Goal: Task Accomplishment & Management: Complete application form

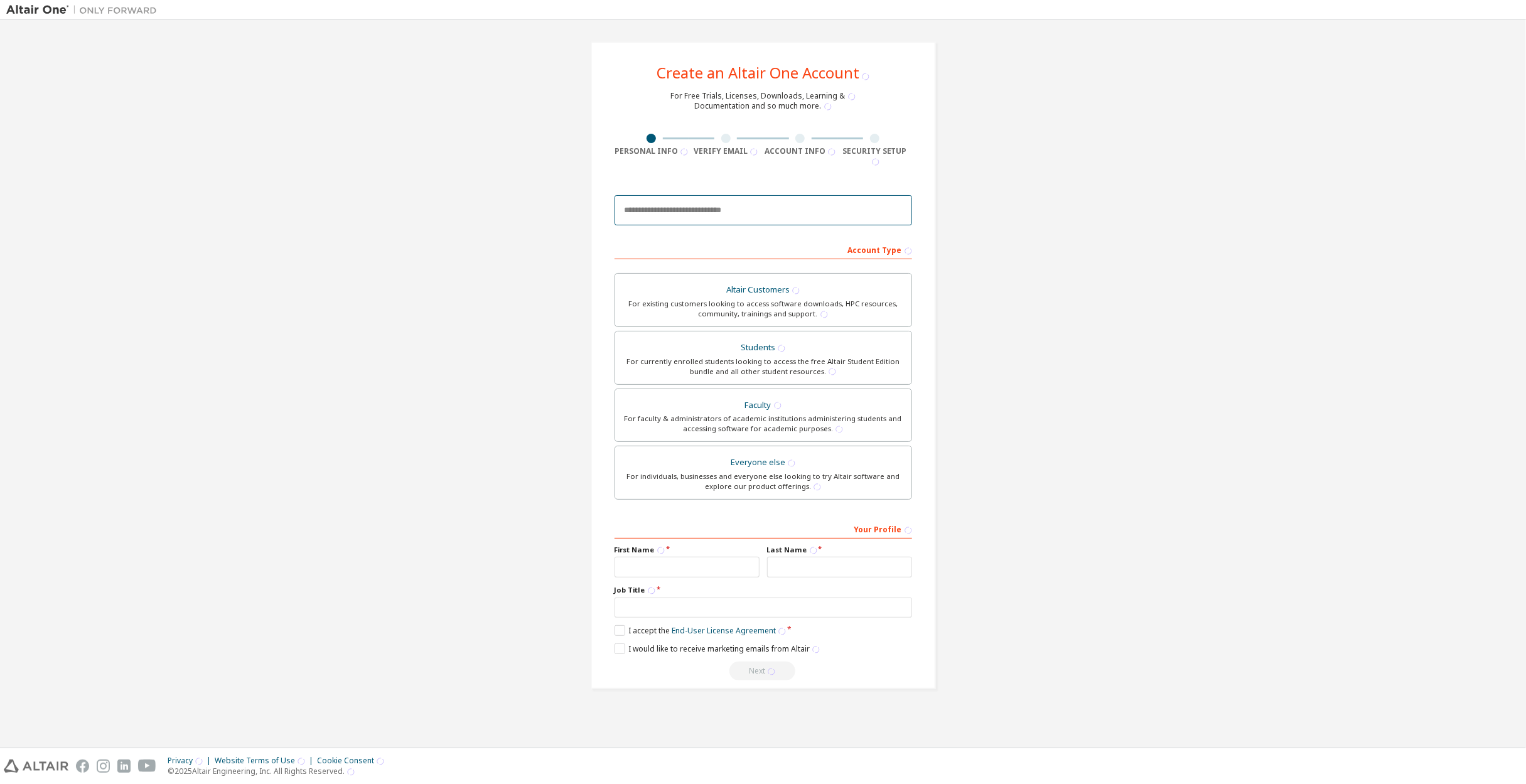
click at [741, 203] on input "email" at bounding box center [763, 210] width 298 height 30
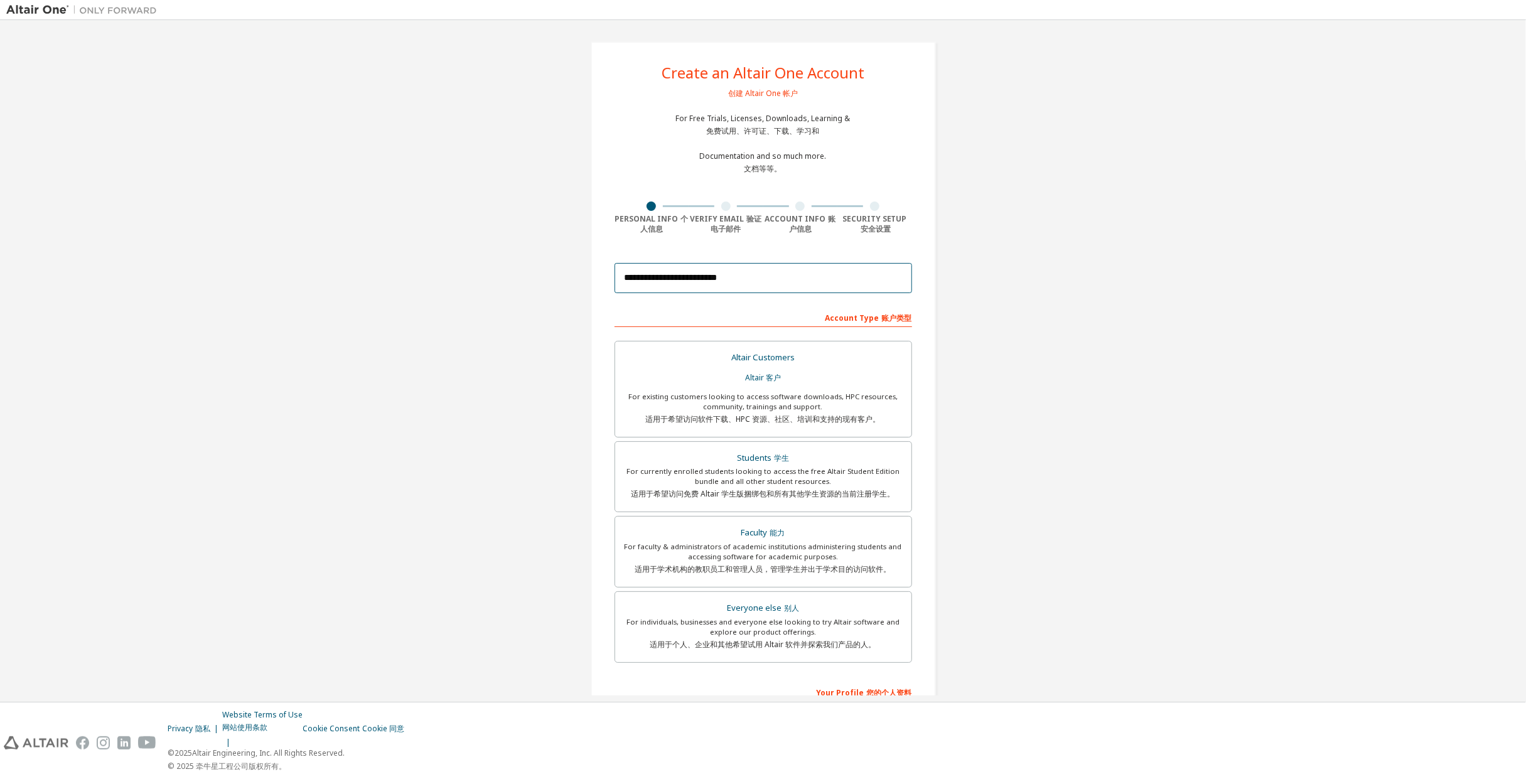
click at [854, 290] on input "**********" at bounding box center [763, 278] width 298 height 30
type input "**********"
click at [1040, 272] on div "**********" at bounding box center [763, 466] width 1513 height 878
click at [763, 478] on div "For currently enrolled students looking to access the free Altair Student Editi…" at bounding box center [763, 485] width 281 height 38
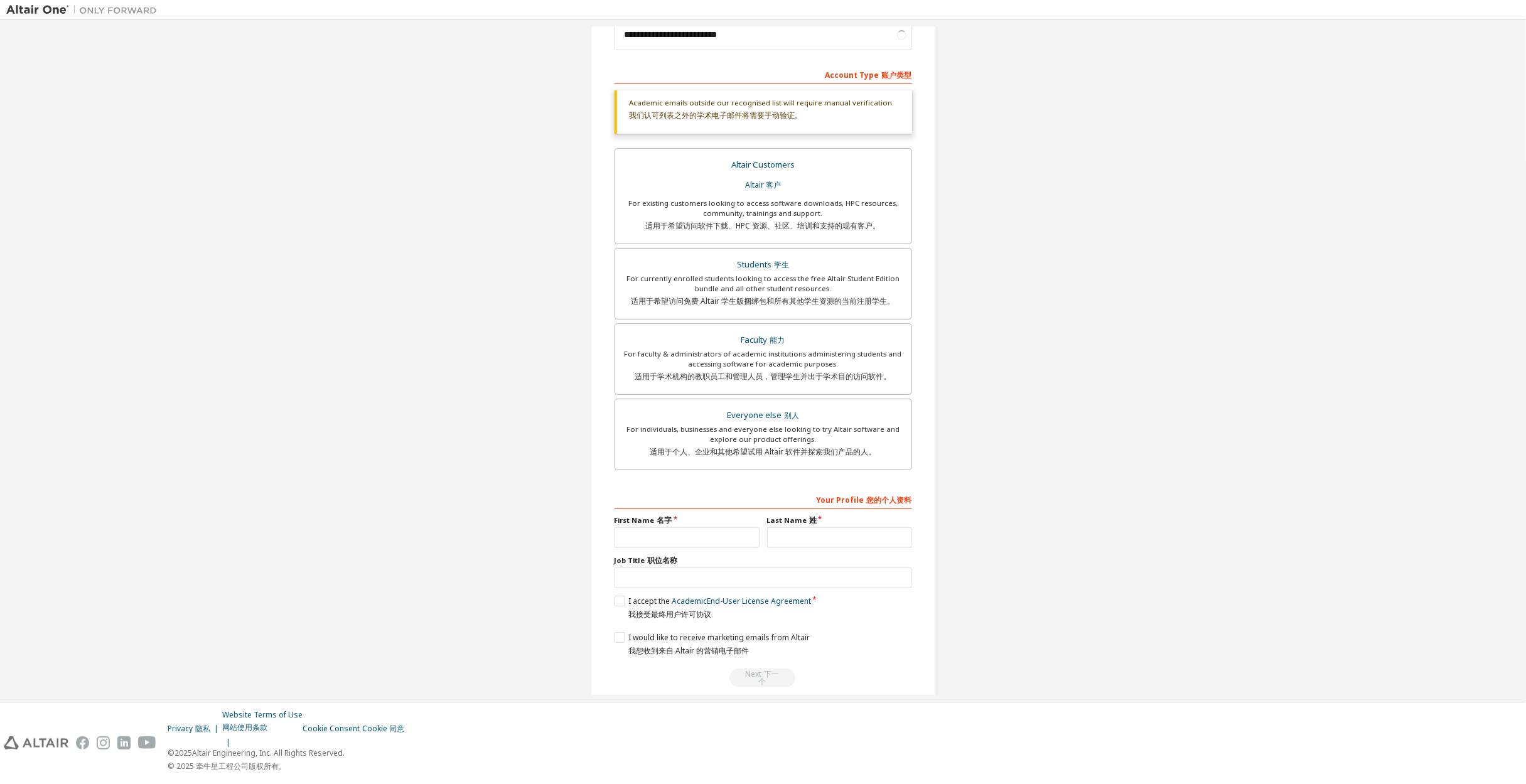
scroll to position [261, 0]
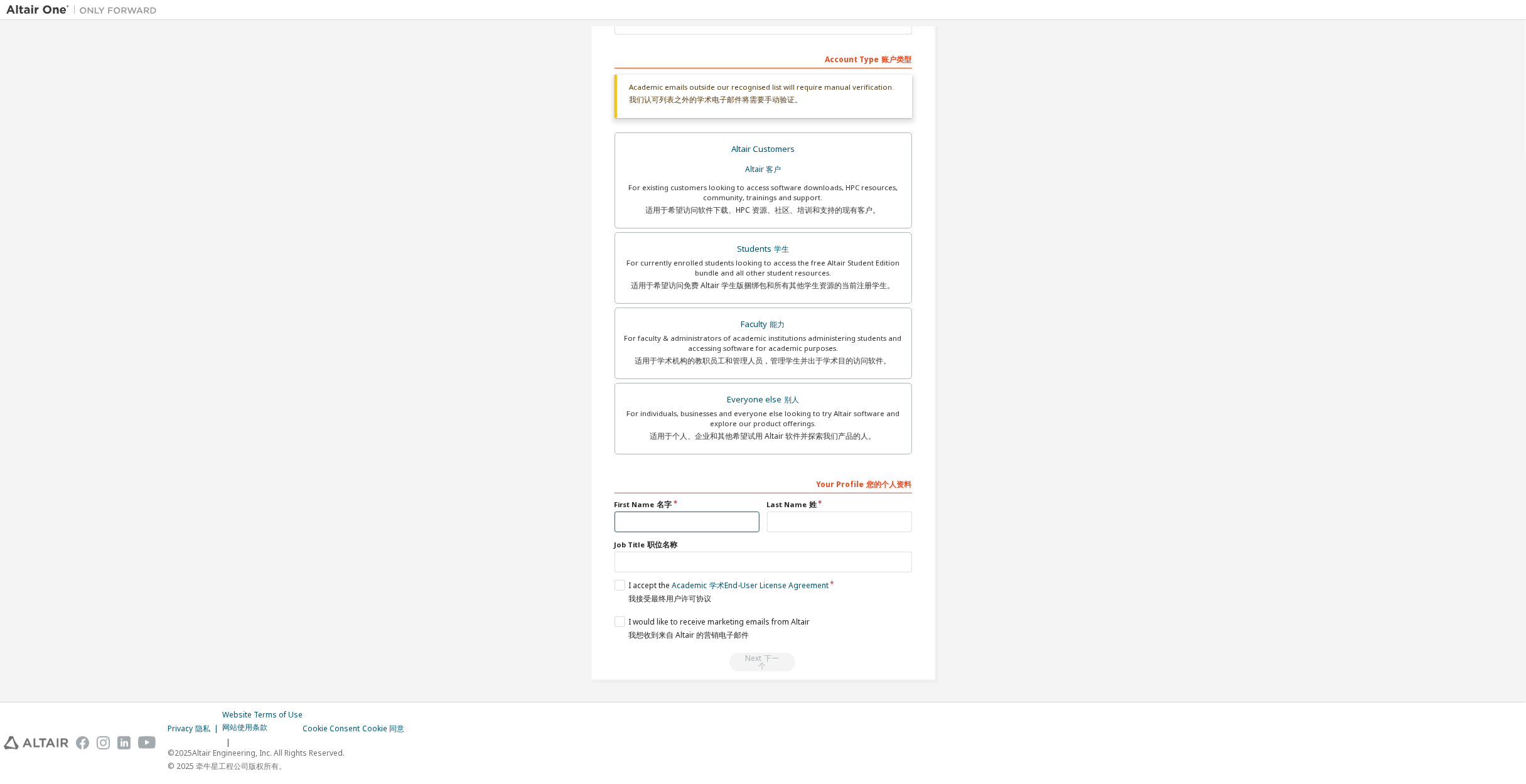
click at [713, 521] on input "text" at bounding box center [687, 522] width 145 height 21
type input "**"
click at [829, 518] on input "text" at bounding box center [839, 522] width 145 height 21
type input "*"
click at [716, 565] on input "text" at bounding box center [763, 562] width 298 height 21
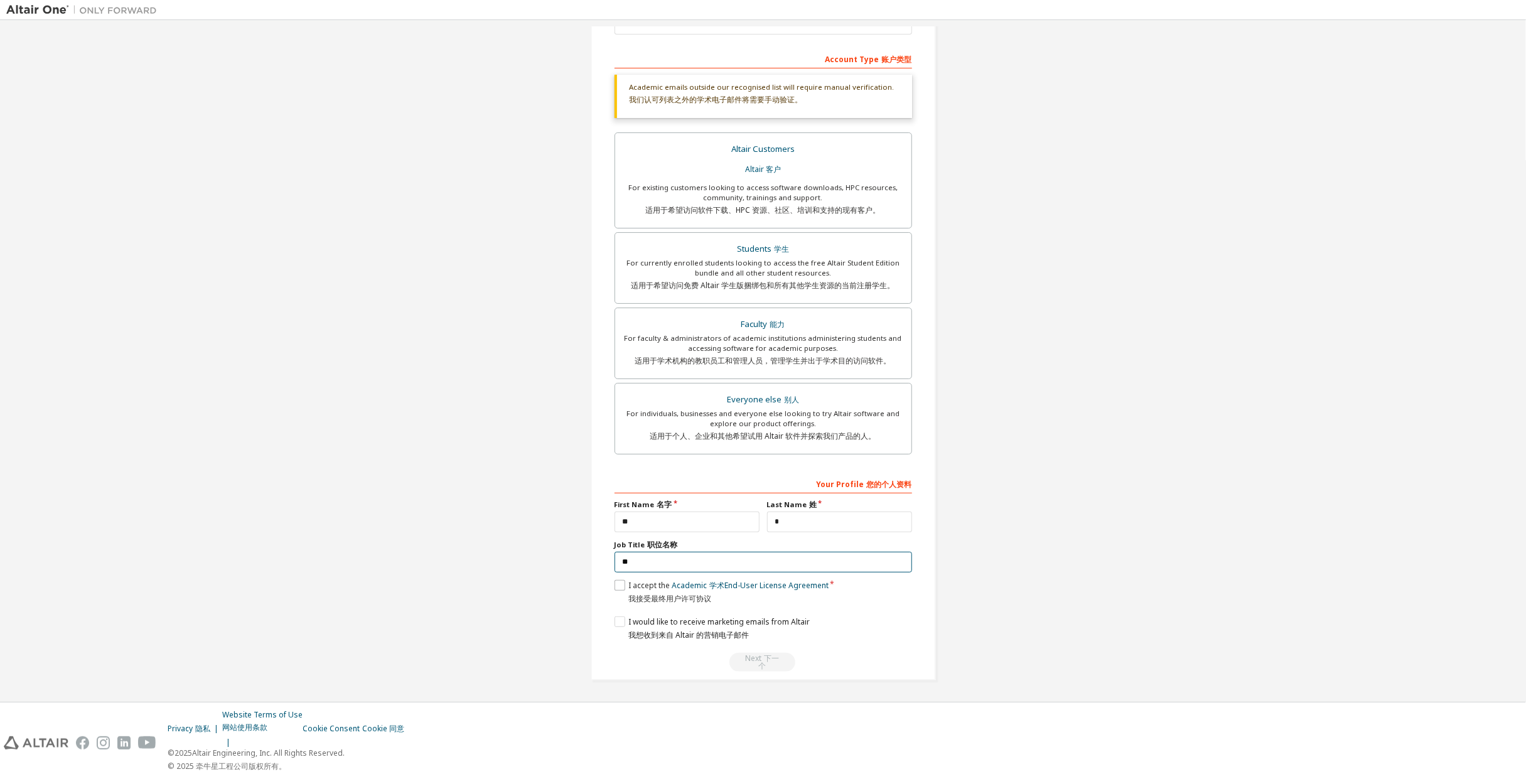
type input "**"
click at [623, 595] on label "I accept the Academic 学术 End-User License Agreement 我接受最终用户许可协议" at bounding box center [722, 592] width 214 height 24
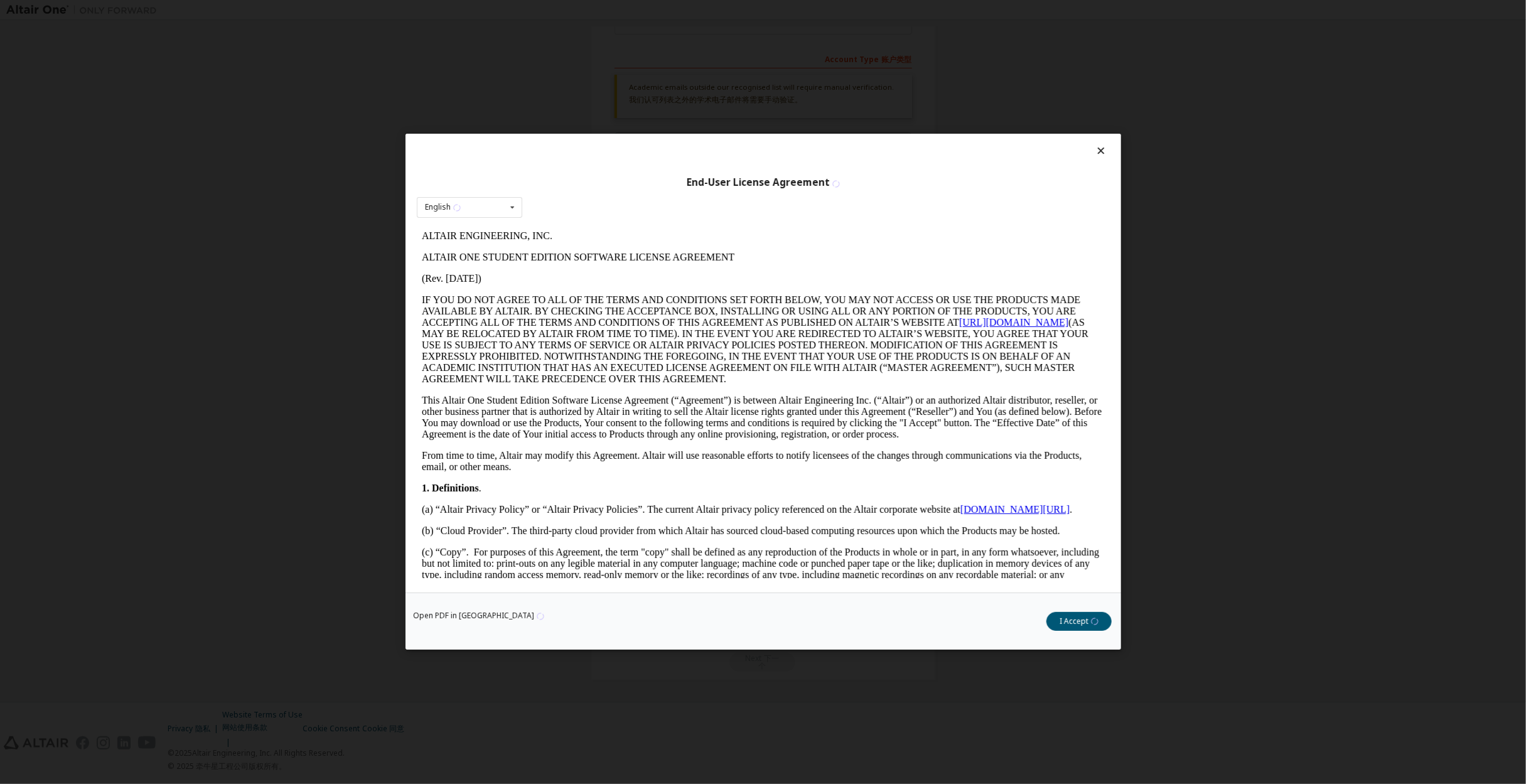
scroll to position [0, 0]
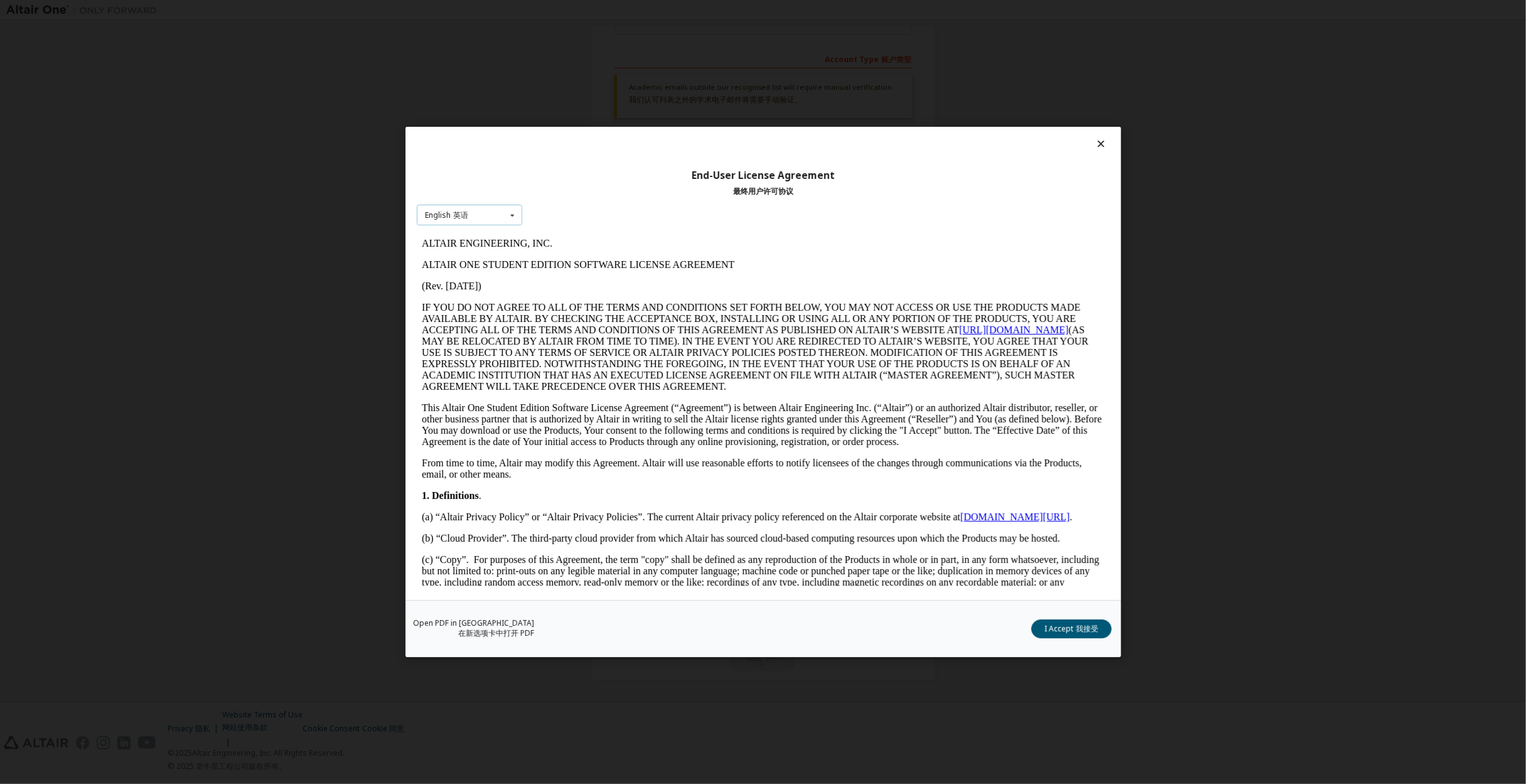
click at [499, 220] on div "English 英语 English" at bounding box center [469, 215] width 105 height 21
click at [583, 218] on div "End-User License Agreement 最终用户许可协议 English 英语 English" at bounding box center [763, 363] width 716 height 473
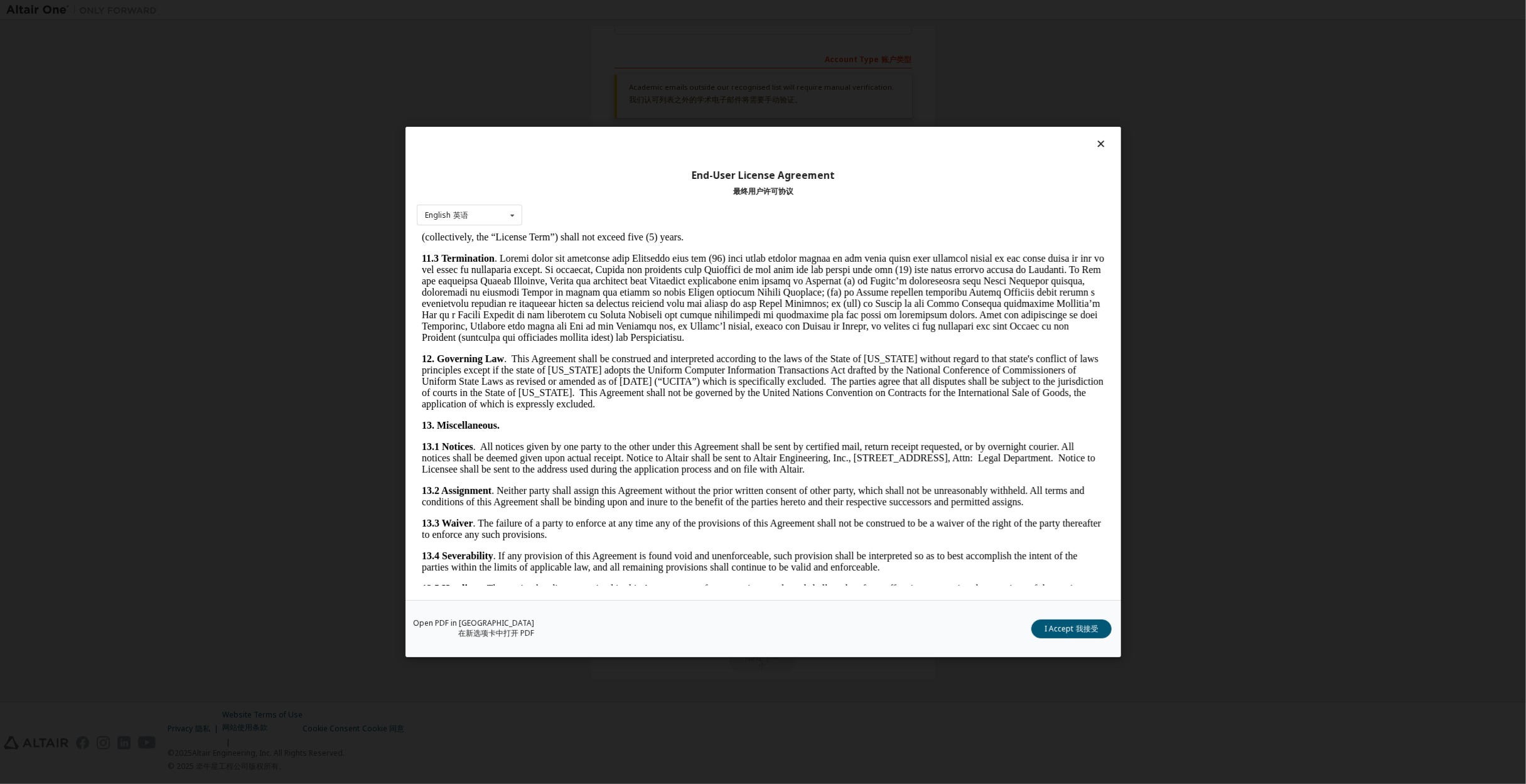
scroll to position [2466, 0]
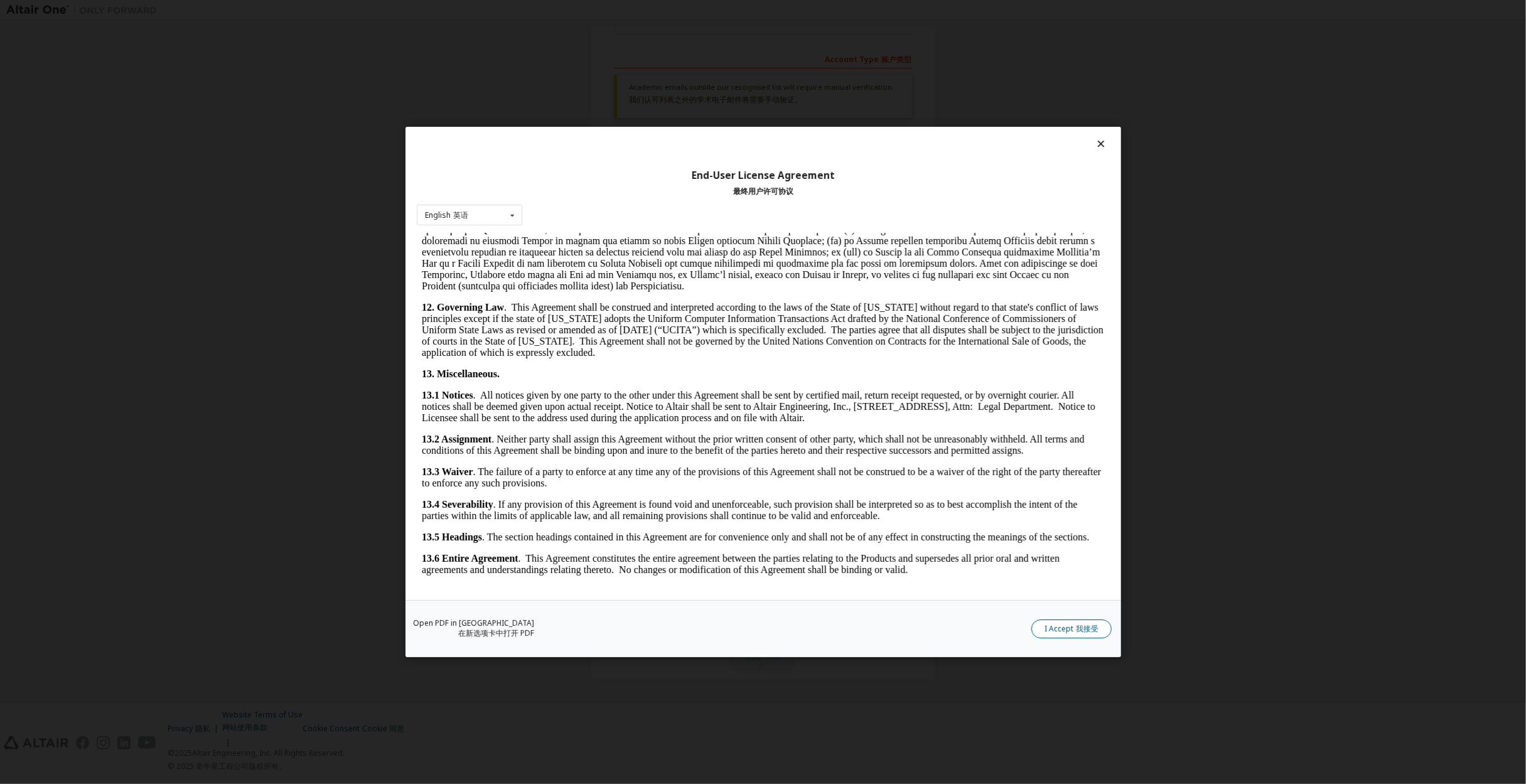
click at [1080, 634] on button "I Accept 我接受" at bounding box center [1072, 628] width 80 height 19
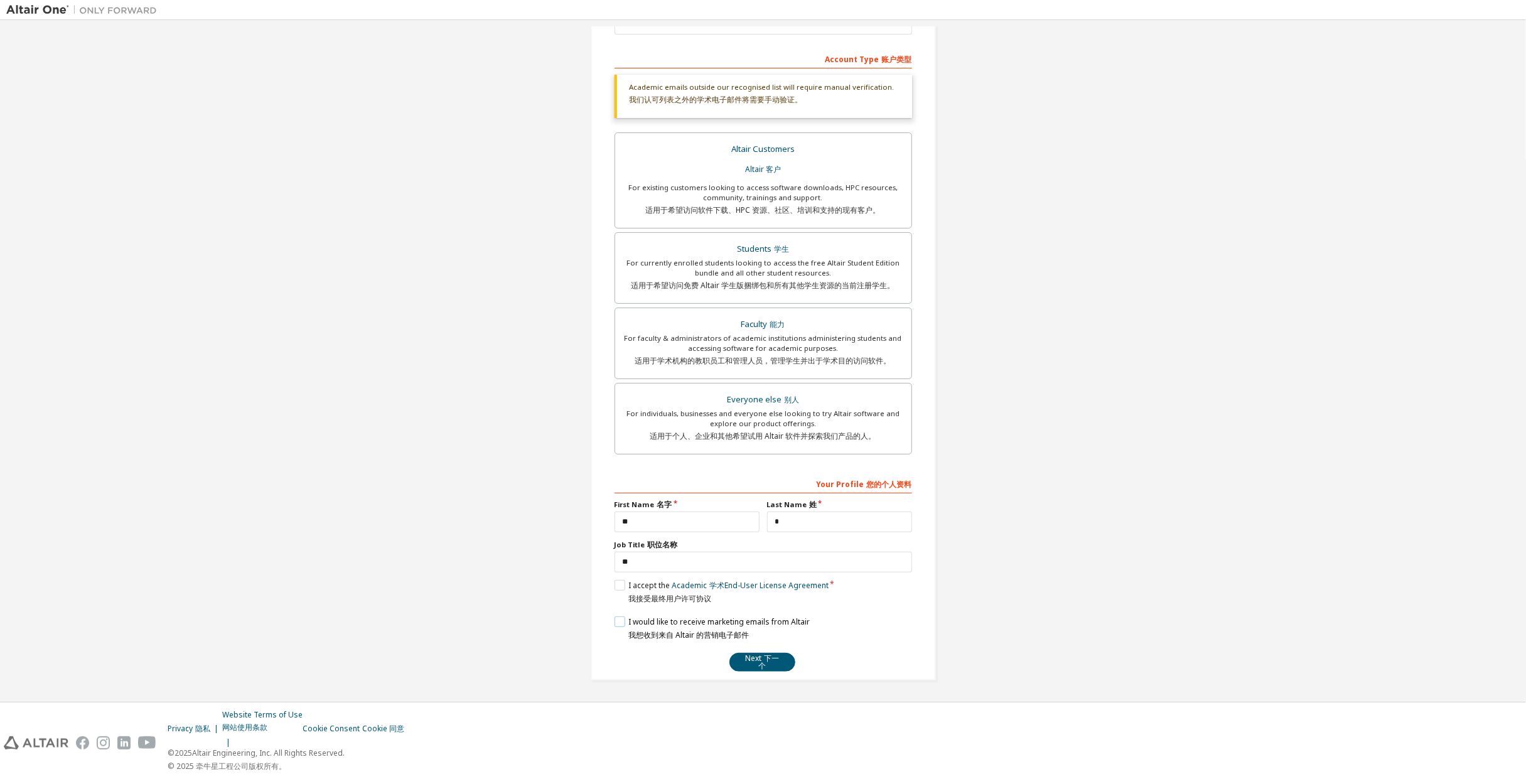
click at [615, 619] on label "I would like to receive marketing emails from Altair 我想收到来自 Altair 的营销电子邮件" at bounding box center [712, 628] width 195 height 24
click at [620, 621] on label "I would like to receive marketing emails from Altair 我想收到来自 Altair 的营销电子邮件" at bounding box center [712, 628] width 195 height 24
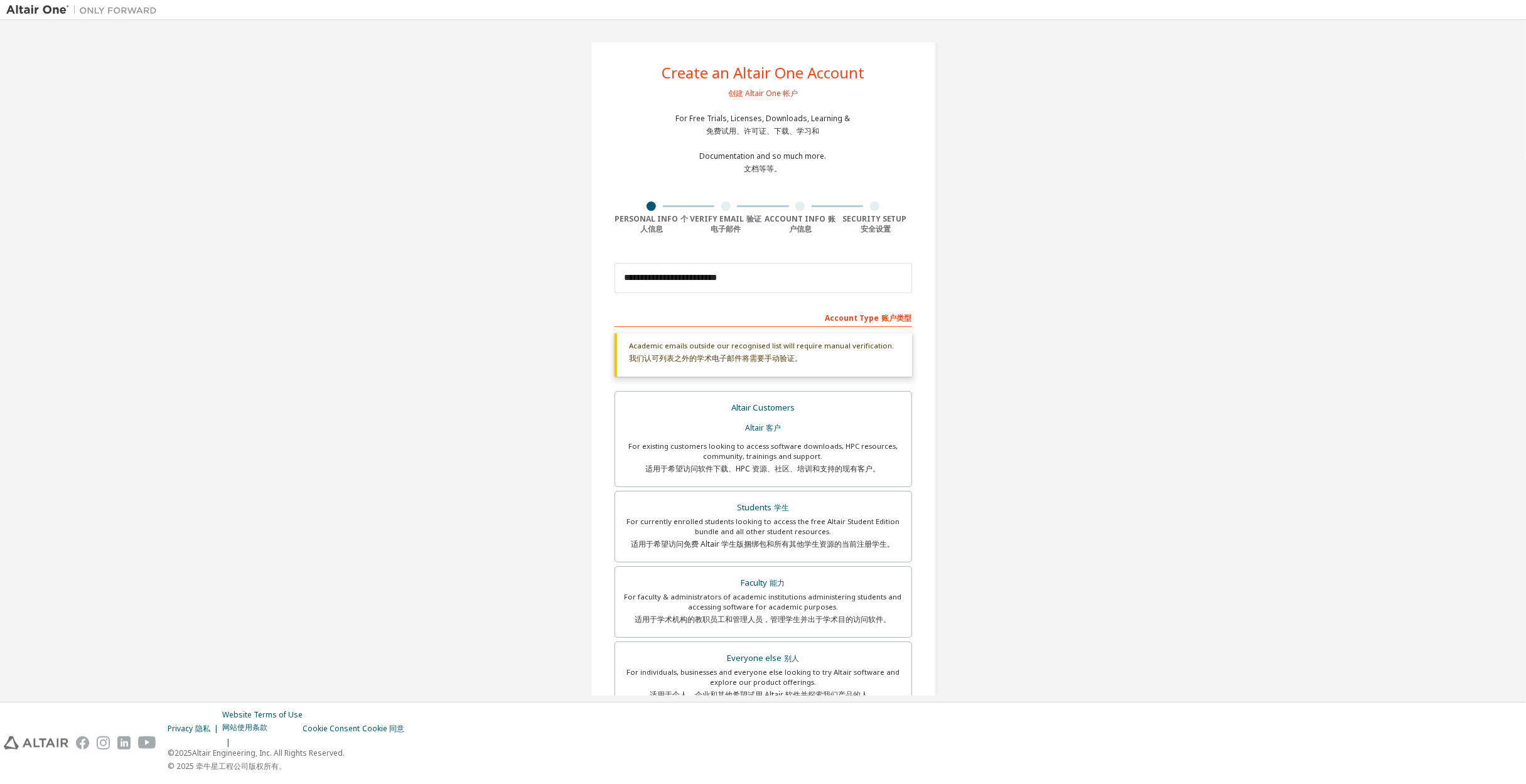
scroll to position [261, 0]
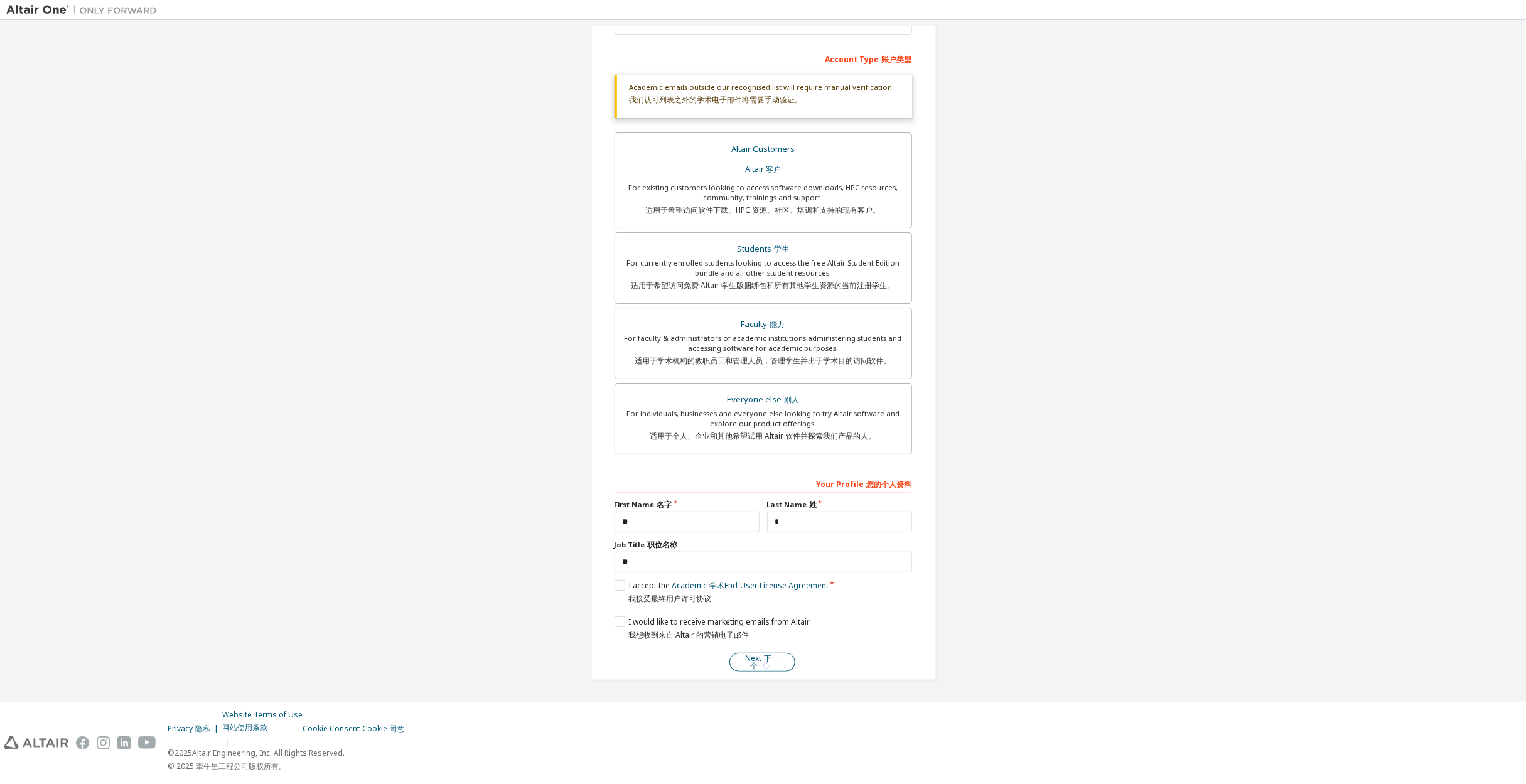
click at [773, 659] on sider-trans-text "下一个" at bounding box center [764, 662] width 29 height 19
click at [772, 666] on button "Next 下一个" at bounding box center [762, 662] width 66 height 19
click at [761, 655] on sider-trans-text "下一个" at bounding box center [764, 662] width 29 height 19
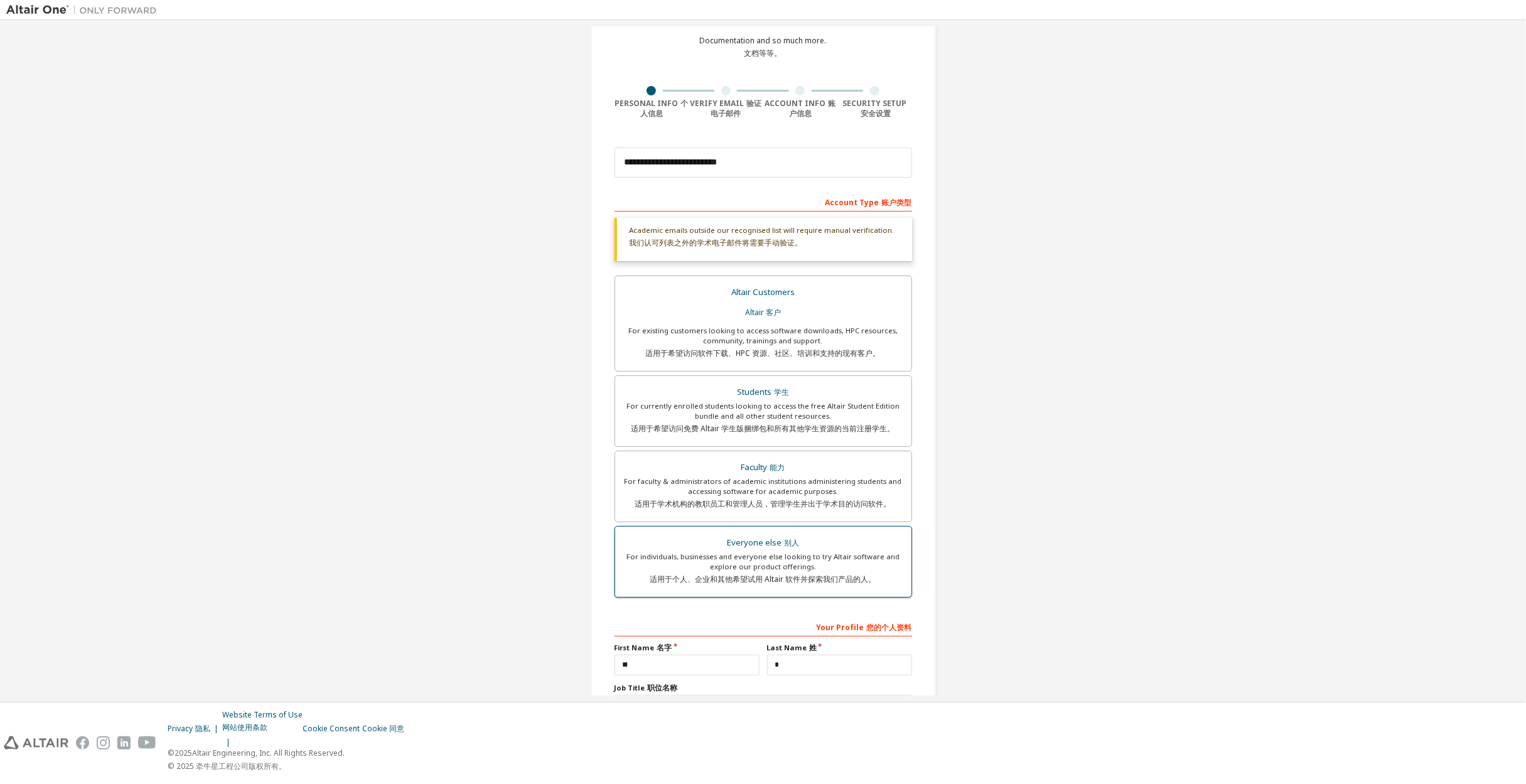
scroll to position [0, 0]
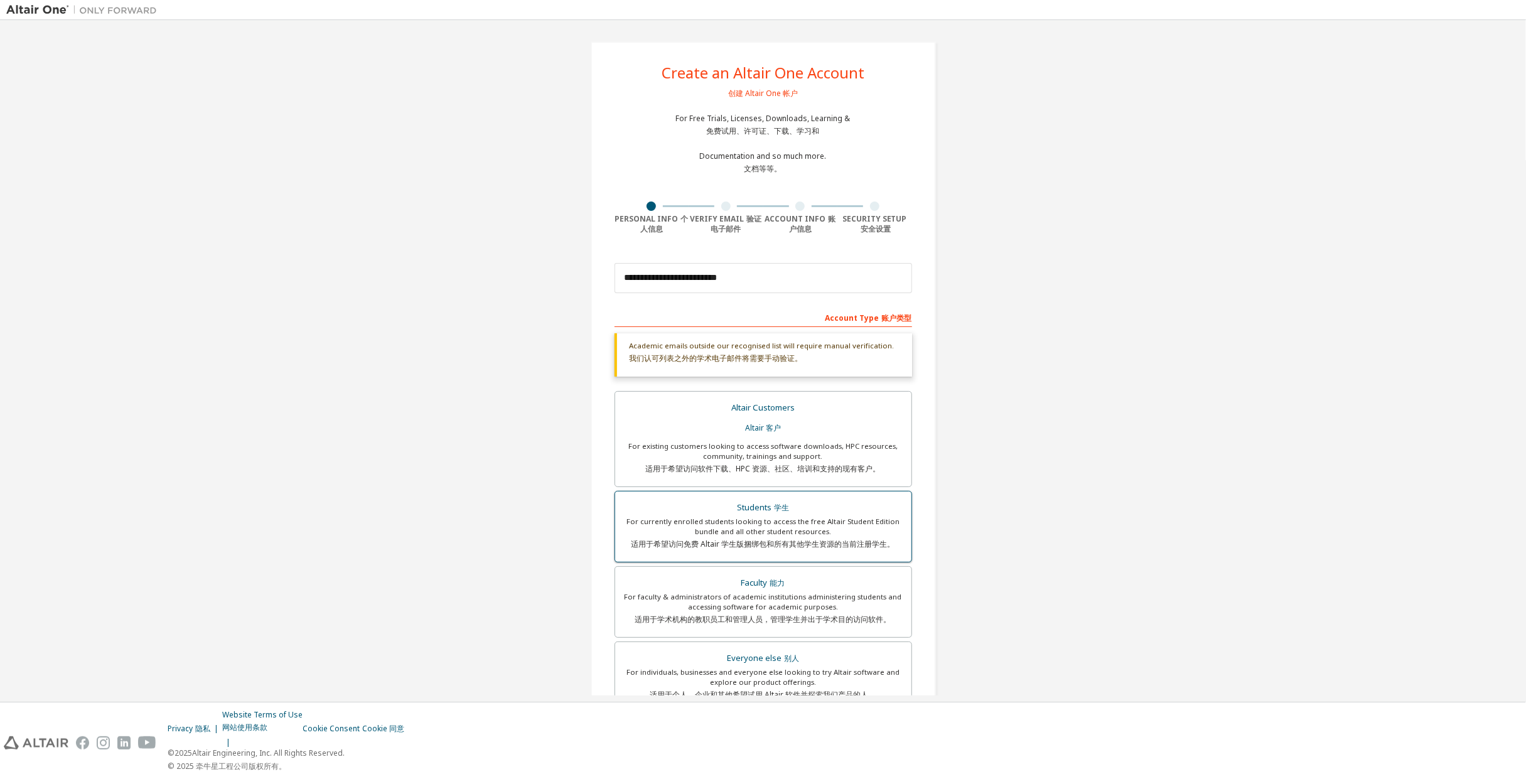
click at [789, 523] on div "For currently enrolled students looking to access the free Altair Student Editi…" at bounding box center [763, 535] width 281 height 38
click at [806, 362] on button at bounding box center [812, 359] width 15 height 15
click at [714, 368] on div "Academic emails outside our recognised list will require manual verification. 我…" at bounding box center [763, 355] width 298 height 43
click at [723, 205] on div at bounding box center [725, 206] width 10 height 10
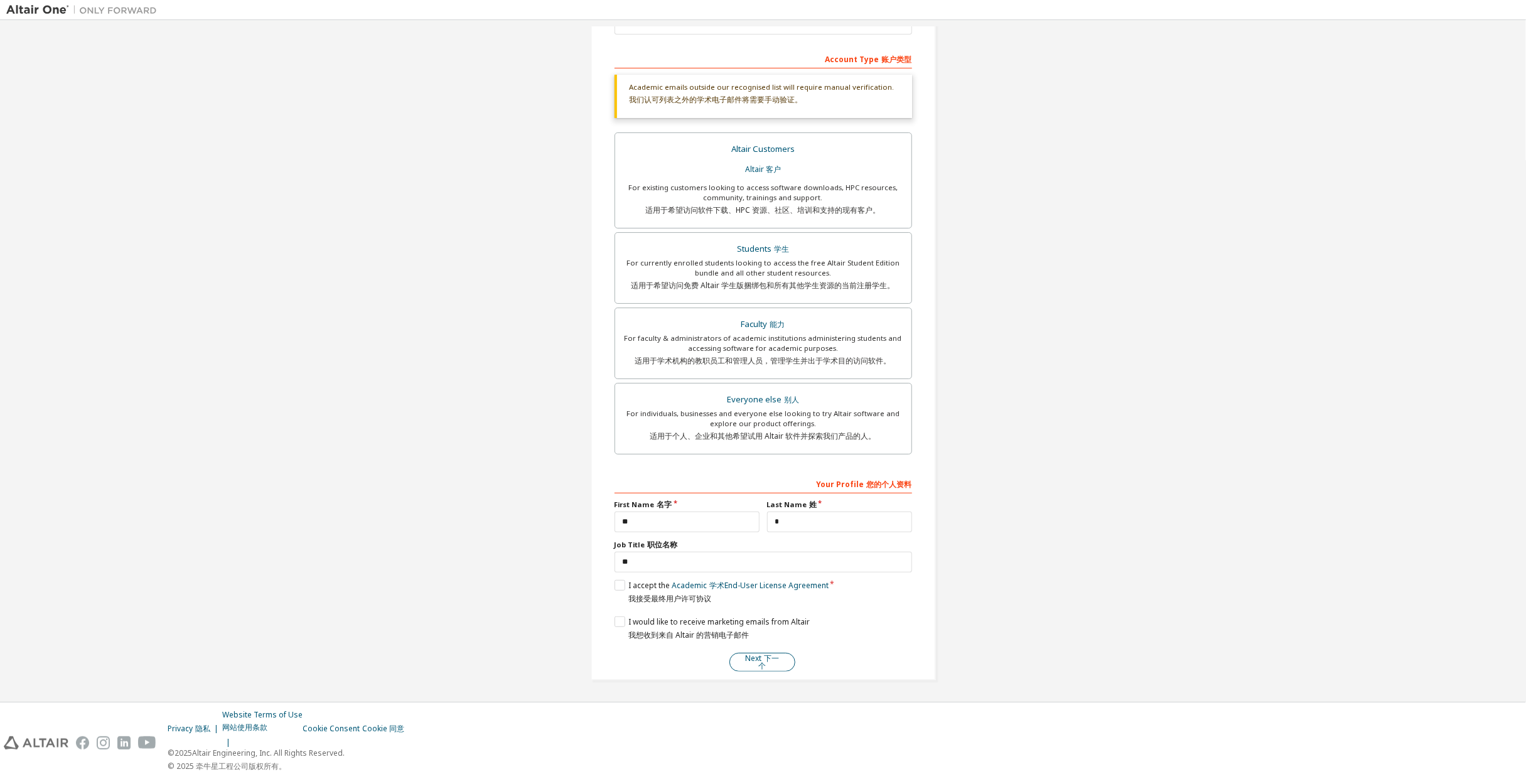
click at [775, 668] on button "Next 下一个" at bounding box center [762, 662] width 66 height 19
click at [775, 667] on button "Next 下一个" at bounding box center [762, 662] width 66 height 19
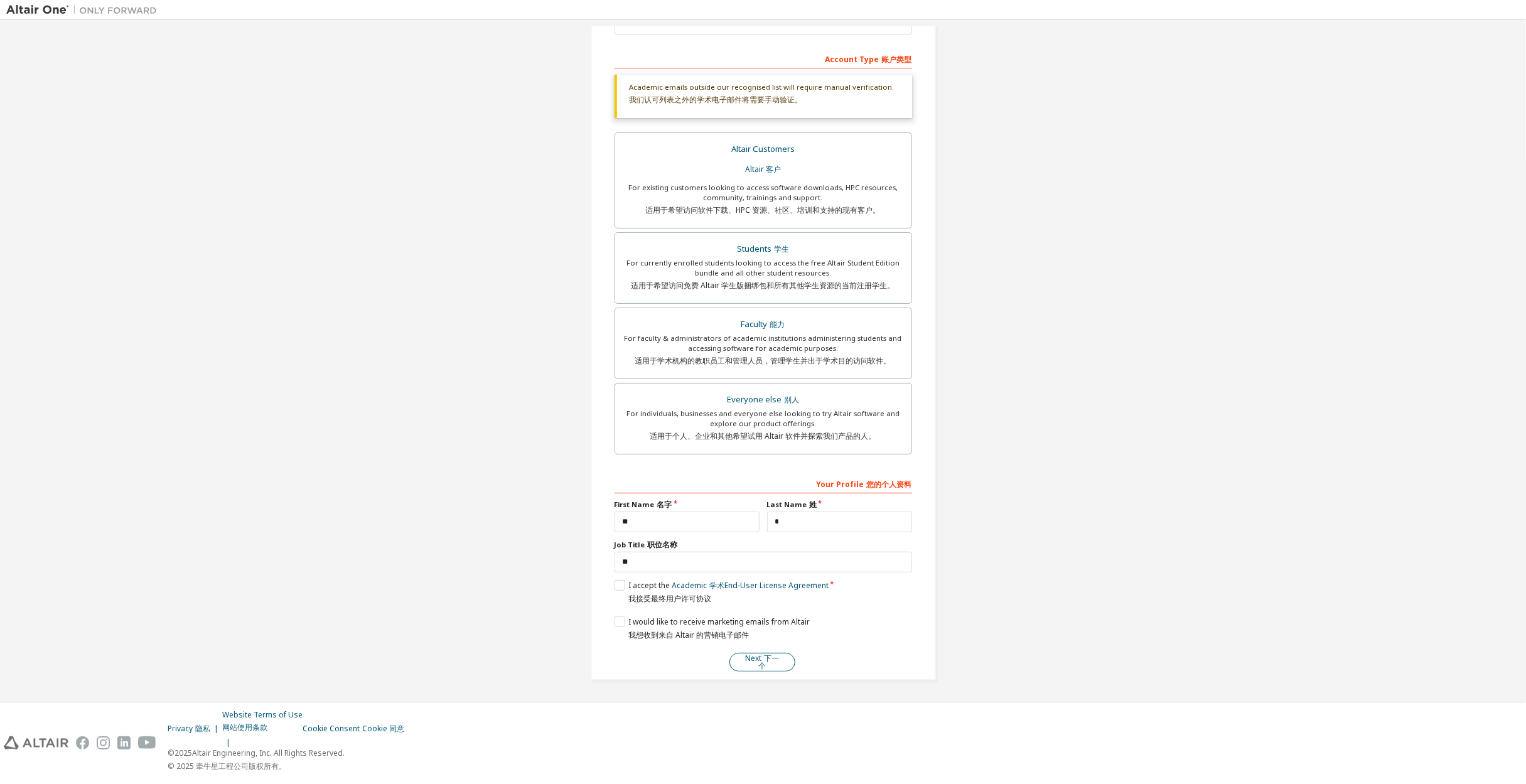
click at [775, 667] on button "Next 下一个" at bounding box center [762, 662] width 66 height 19
